Goal: Find specific page/section: Find specific page/section

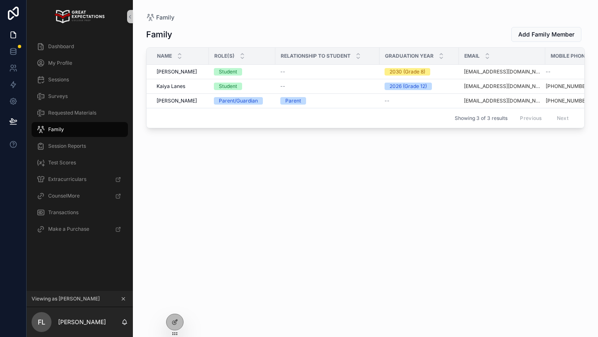
click at [120, 297] on button "scrollable content" at bounding box center [123, 298] width 9 height 9
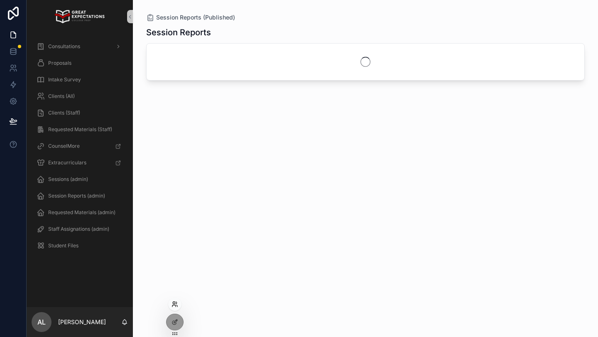
click at [175, 306] on icon at bounding box center [174, 304] width 7 height 7
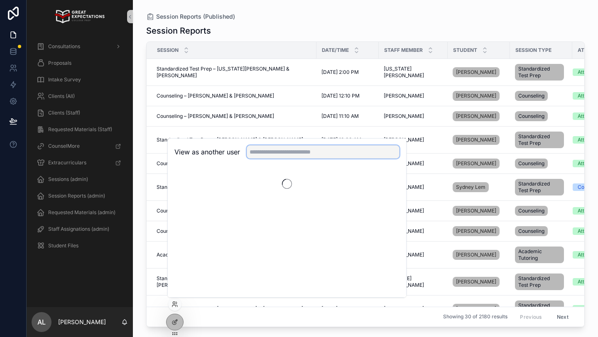
click at [280, 149] on input "text" at bounding box center [323, 151] width 153 height 13
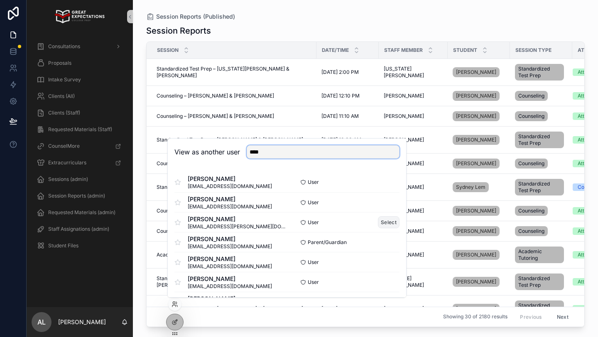
type input "****"
click at [389, 220] on button "Select" at bounding box center [389, 222] width 22 height 12
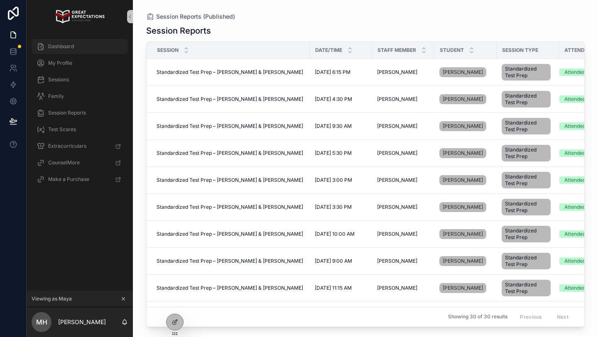
click at [75, 44] on div "Dashboard" at bounding box center [80, 46] width 86 height 13
